Goal: Task Accomplishment & Management: Manage account settings

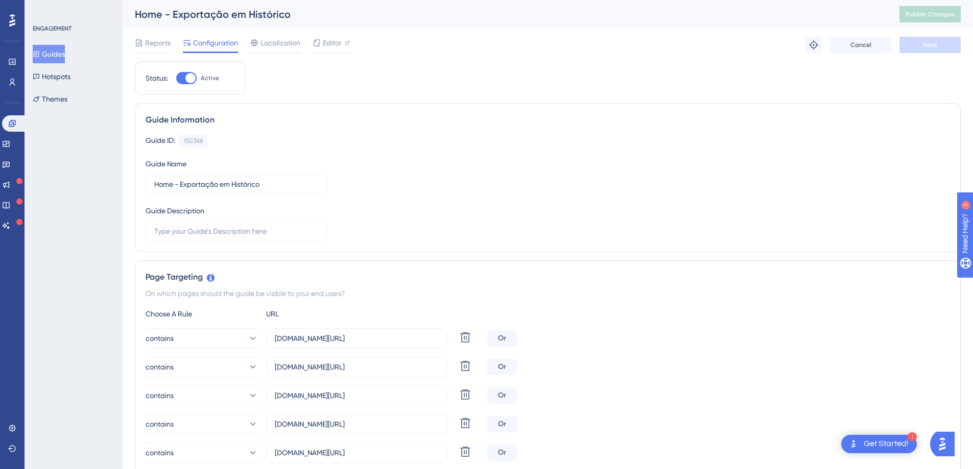
click at [446, 164] on div "Guide ID: 150388 Copy Guide Name Home - Exportação em Histórico Guide Descripti…" at bounding box center [548, 187] width 804 height 107
click at [154, 41] on span "Reports" at bounding box center [158, 43] width 26 height 12
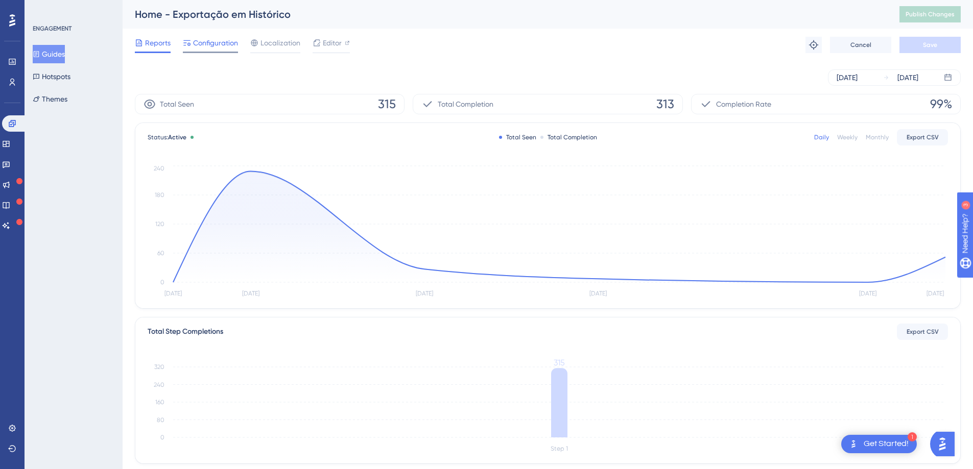
click at [209, 44] on span "Configuration" at bounding box center [215, 43] width 45 height 12
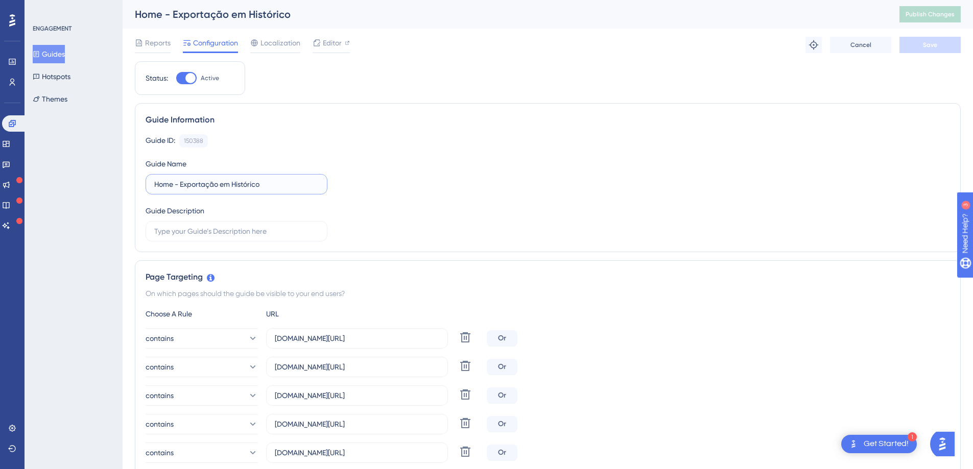
drag, startPoint x: 173, startPoint y: 182, endPoint x: 88, endPoint y: 173, distance: 85.8
click at [0, 0] on div "Performance Users Engagement Widgets Feedback Product Updates Knowledge Base AI…" at bounding box center [0, 0] width 0 height 0
drag, startPoint x: 180, startPoint y: 183, endPoint x: 119, endPoint y: 180, distance: 60.8
click at [0, 0] on div "Performance Users Engagement Widgets Feedback Product Updates Knowledge Base AI…" at bounding box center [0, 0] width 0 height 0
type input "Modal Único - Exportação em Histórico"
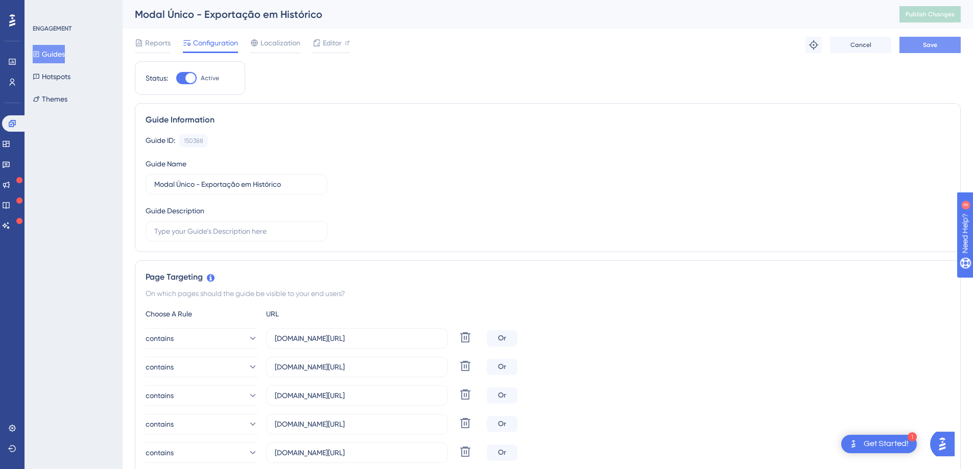
click at [929, 41] on span "Save" at bounding box center [930, 45] width 14 height 8
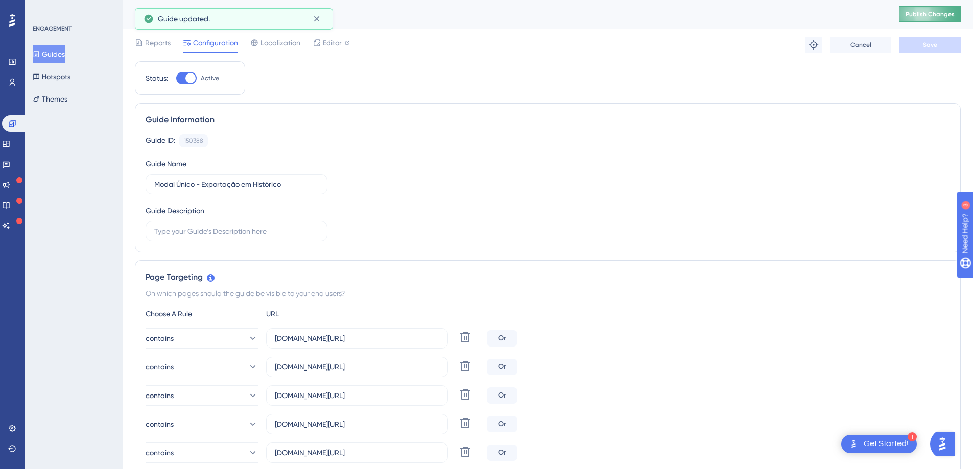
click at [929, 11] on span "Publish Changes" at bounding box center [929, 14] width 49 height 8
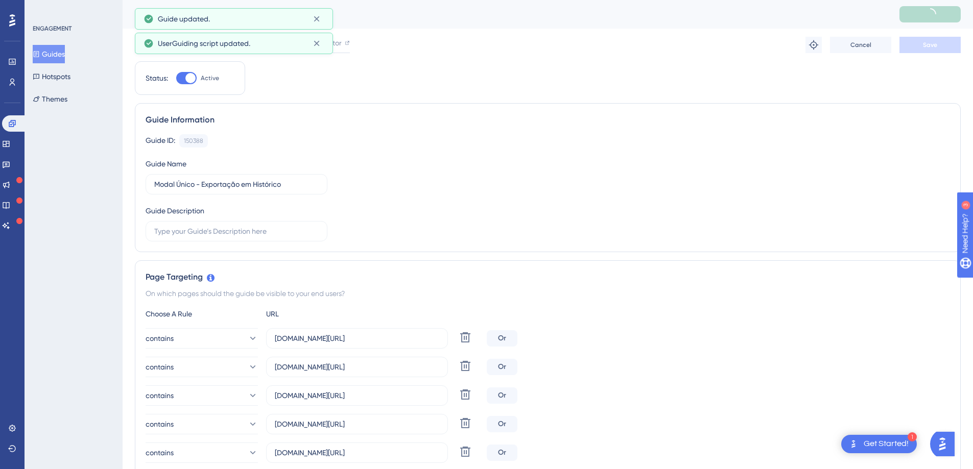
click at [62, 54] on button "Guides" at bounding box center [49, 54] width 32 height 18
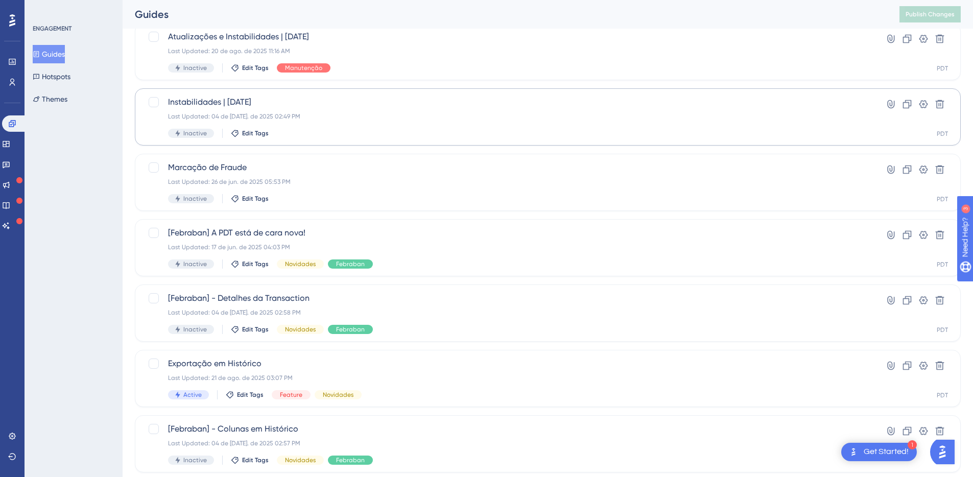
scroll to position [141, 0]
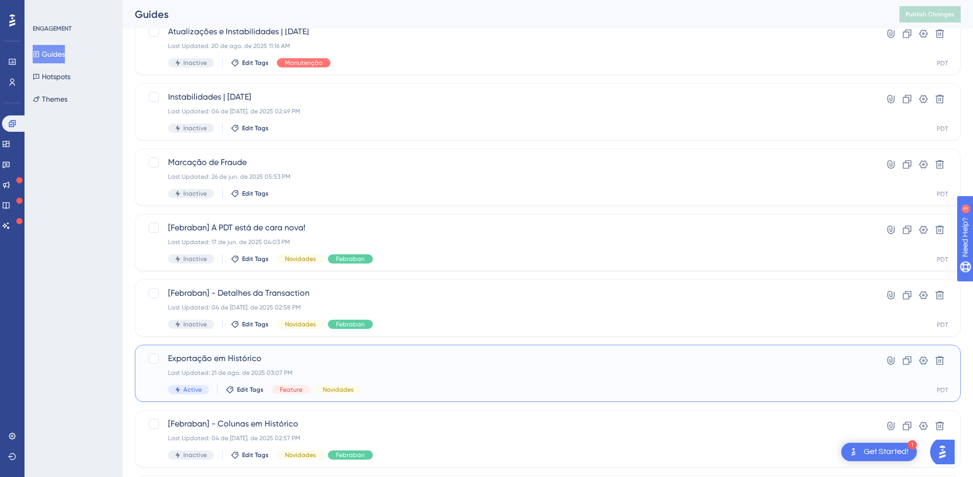
click at [255, 351] on div "Exportação em Histórico Last Updated: 21 de ago. de 2025 03:07 PM Active Edit T…" at bounding box center [548, 373] width 826 height 57
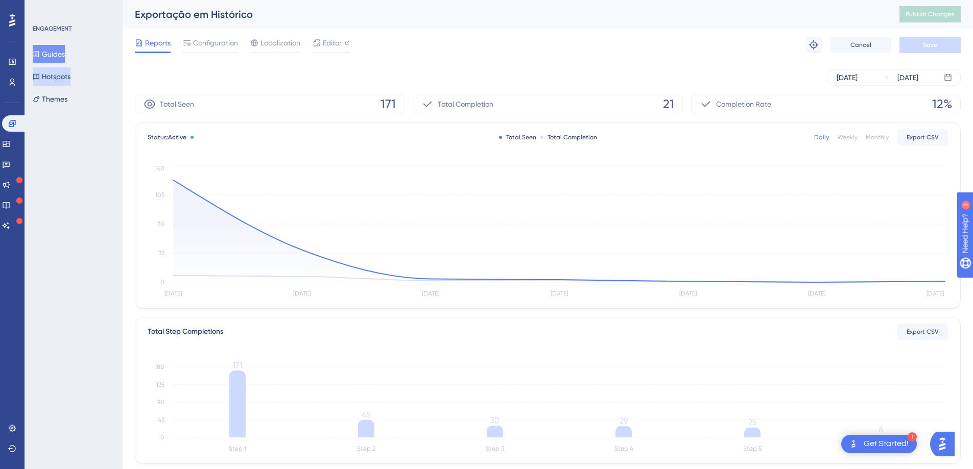
click at [64, 79] on button "Hotspots" at bounding box center [52, 76] width 38 height 18
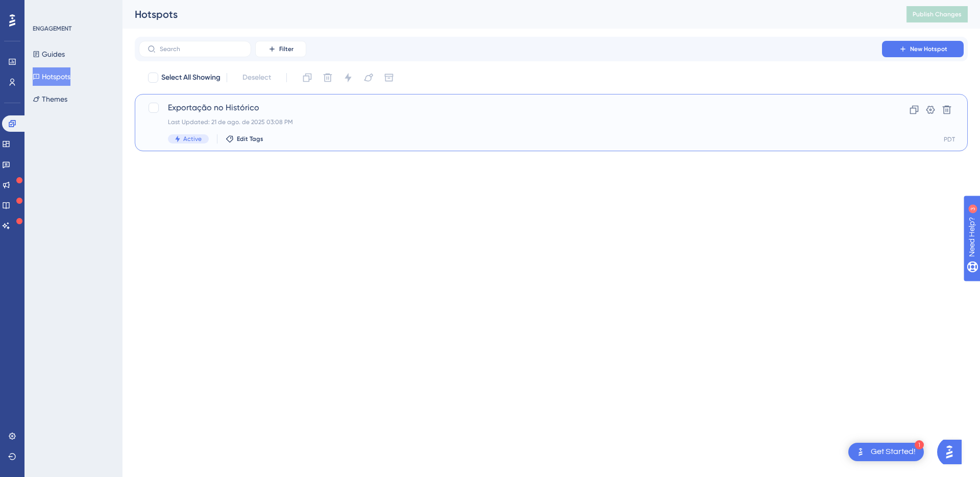
click at [313, 110] on span "Exportação no Histórico" at bounding box center [510, 108] width 685 height 12
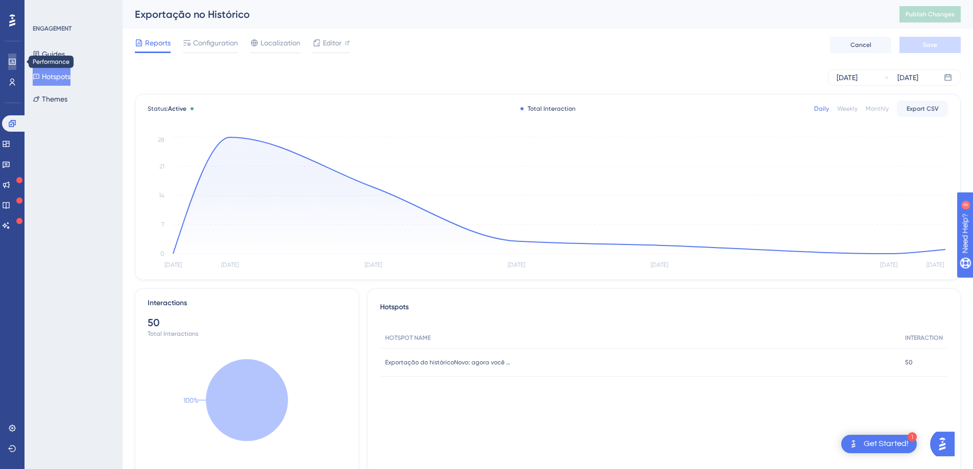
click at [0, 0] on link at bounding box center [0, 0] width 0 height 0
